Goal: Complete application form

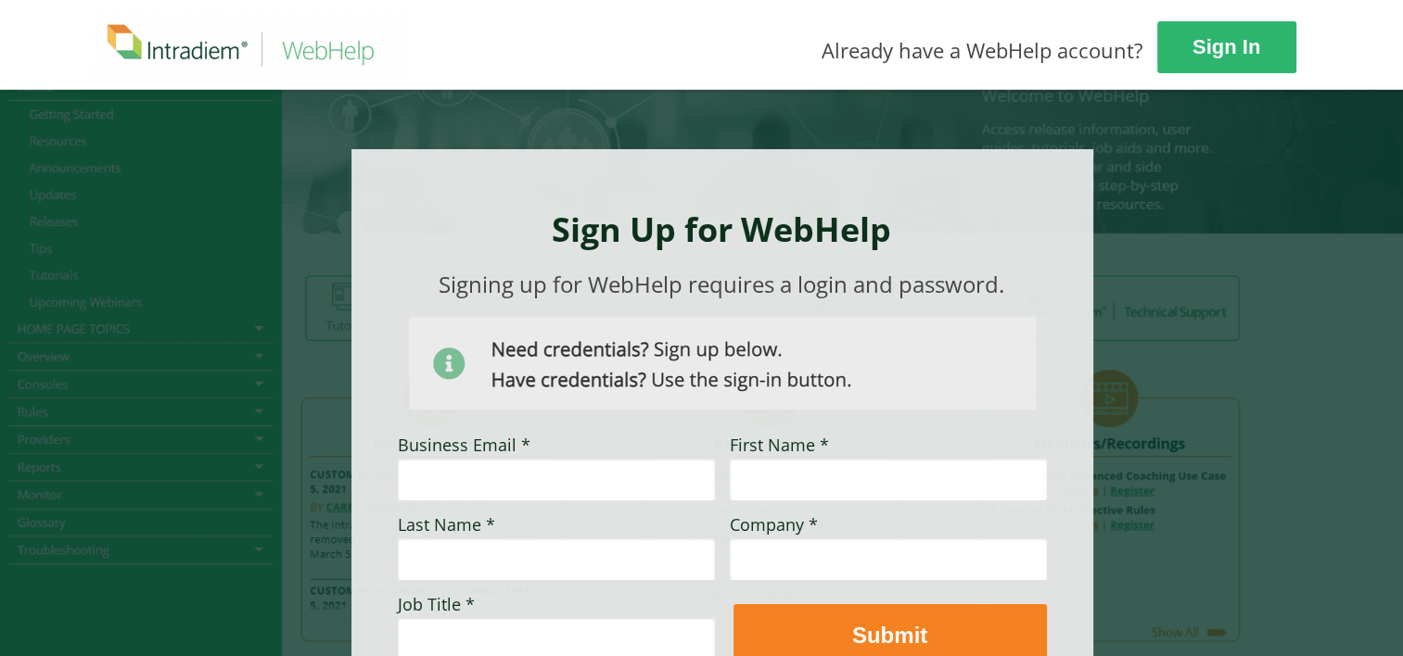
click at [1029, 200] on div at bounding box center [722, 437] width 742 height 576
click at [1012, 263] on div at bounding box center [722, 437] width 742 height 576
click at [244, 190] on div at bounding box center [701, 456] width 1251 height 735
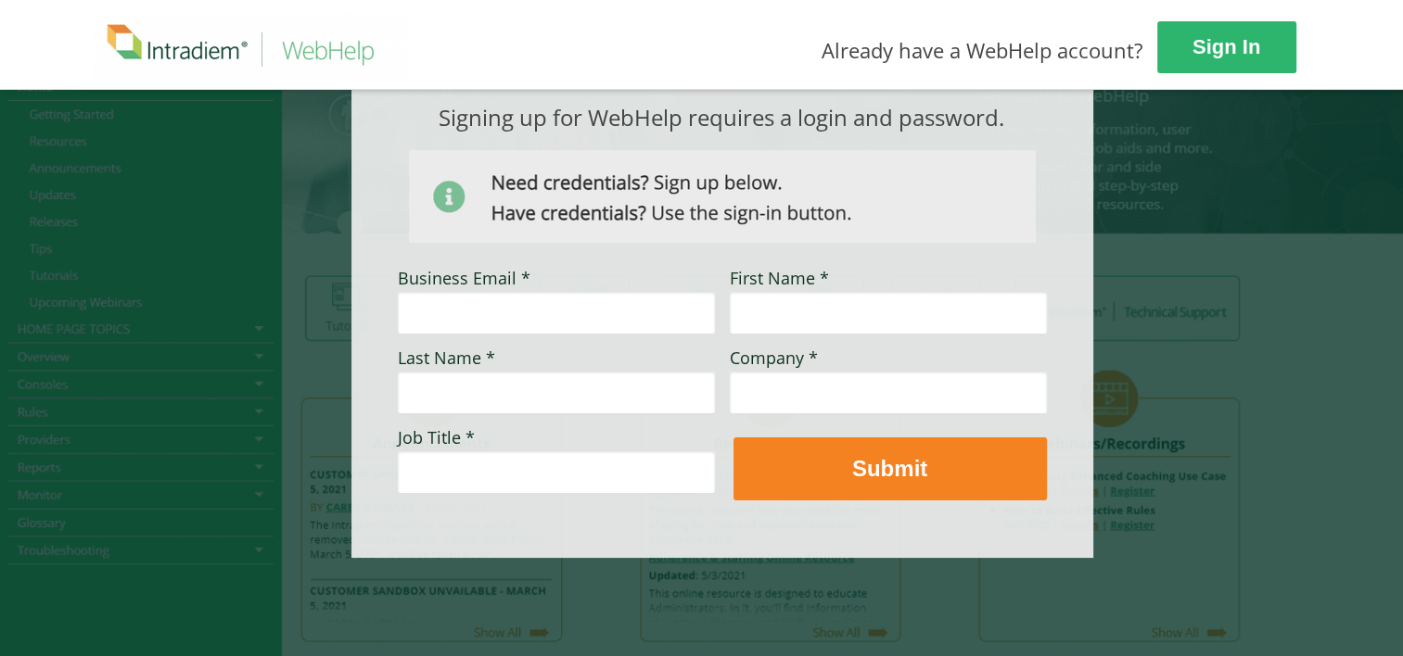
click at [475, 325] on input "Business Email *" at bounding box center [556, 312] width 317 height 43
click at [480, 312] on input "Business Email *" at bounding box center [556, 312] width 317 height 43
type input "[PERSON_NAME][EMAIL_ADDRESS][DOMAIN_NAME]"
type input "[PERSON_NAME]"
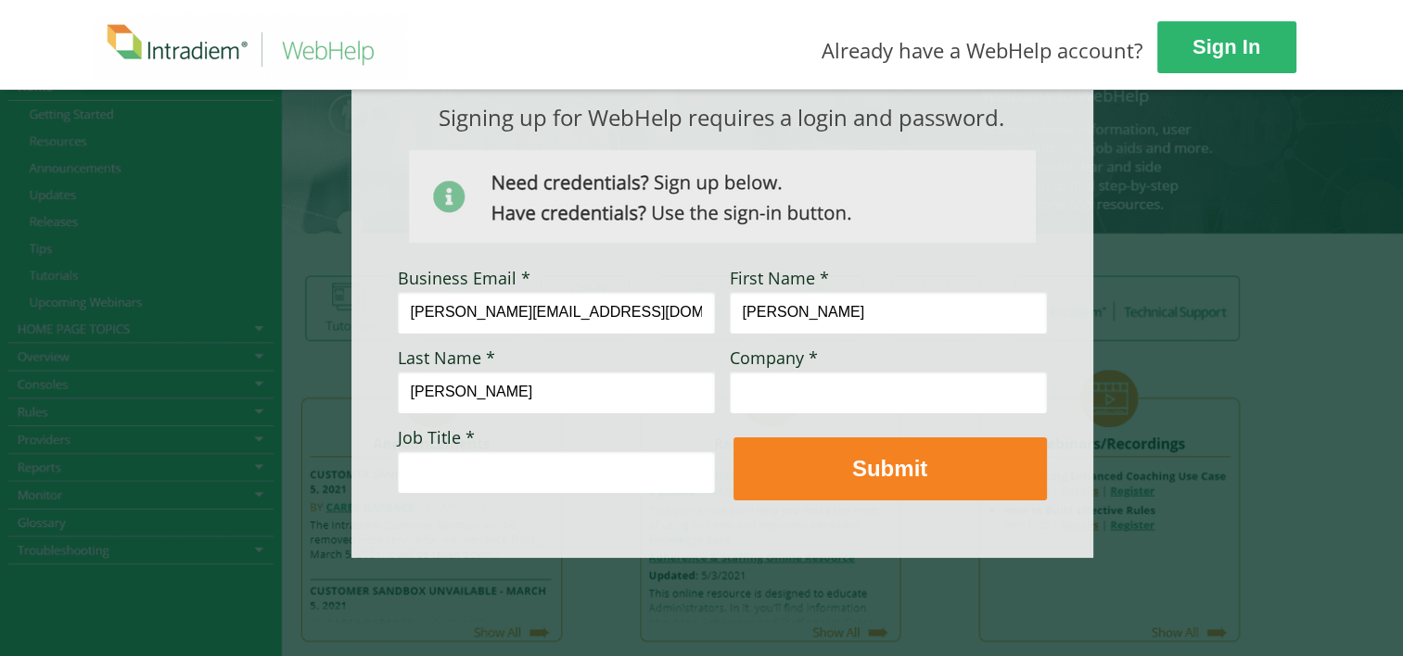
type input "[PERSON_NAME]"
type input "UHC"
type input "Director"
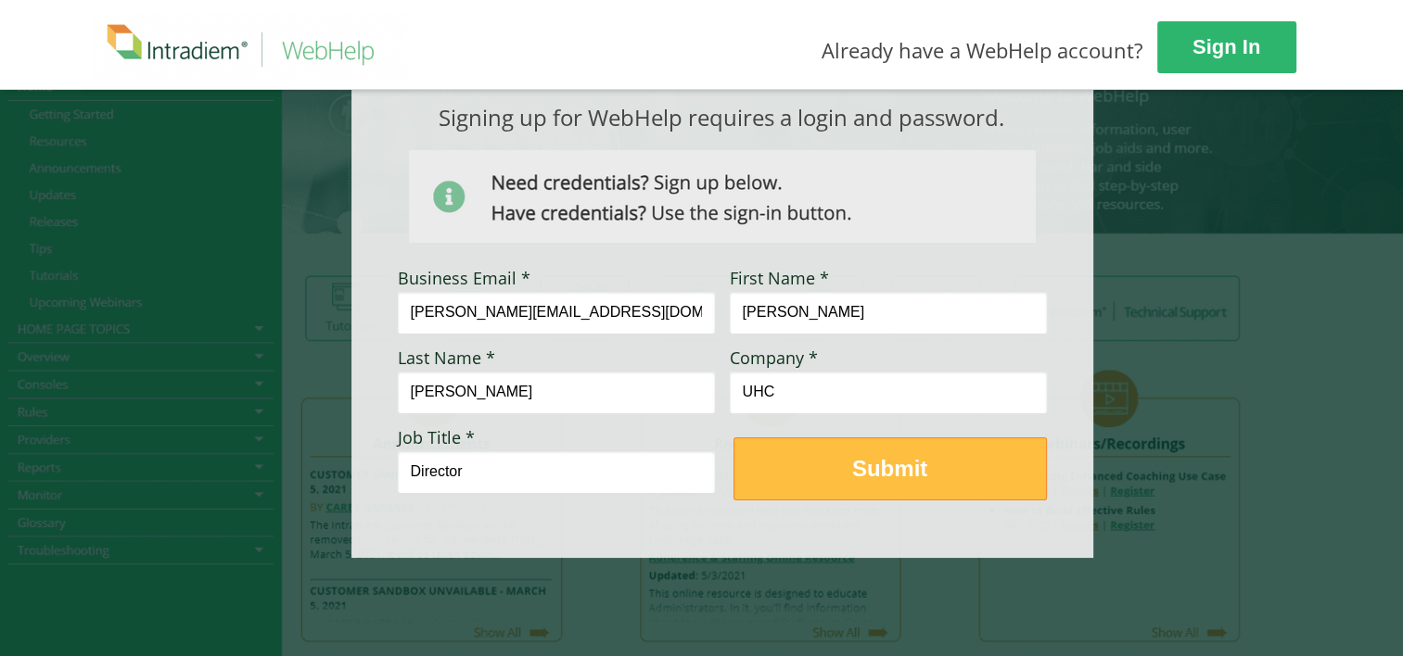
click at [786, 456] on button "Submit" at bounding box center [889, 469] width 313 height 63
